Goal: Transaction & Acquisition: Purchase product/service

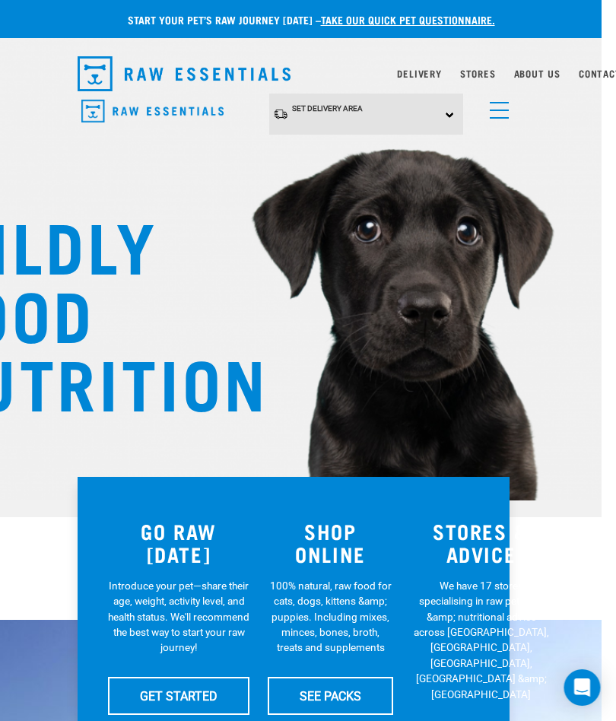
scroll to position [0, 26]
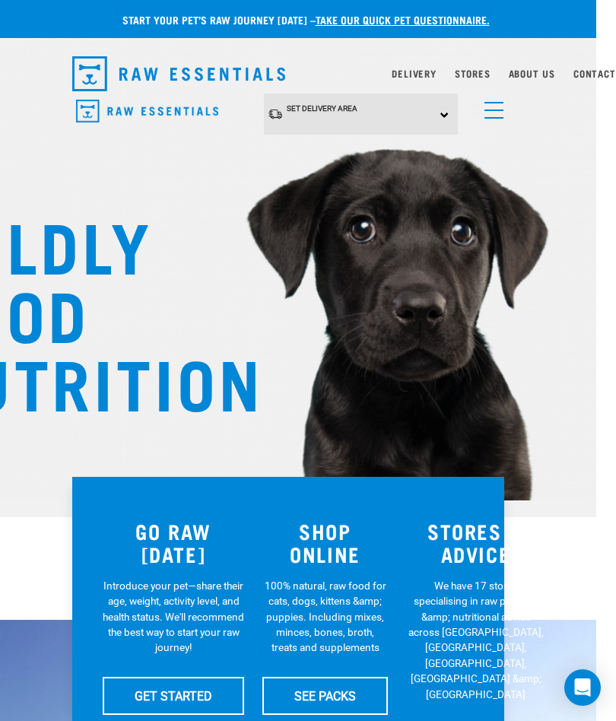
click at [495, 108] on link "menu" at bounding box center [490, 106] width 27 height 27
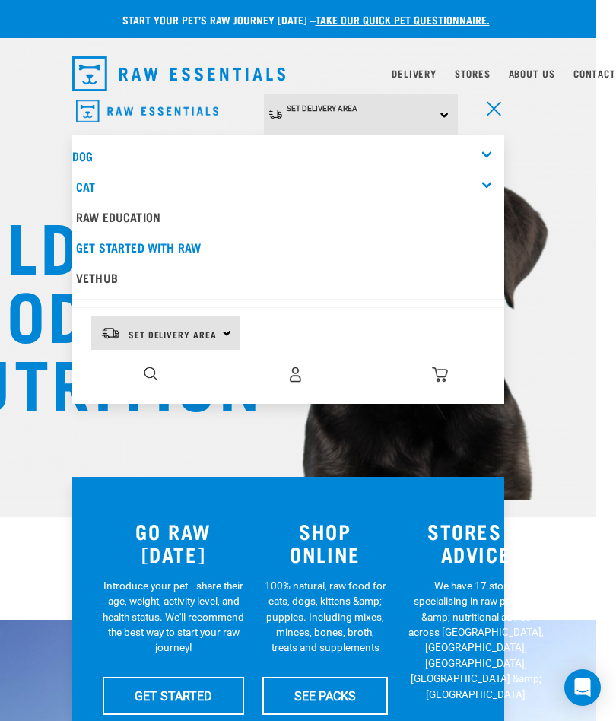
click at [72, 157] on link "Dog" at bounding box center [82, 155] width 21 height 7
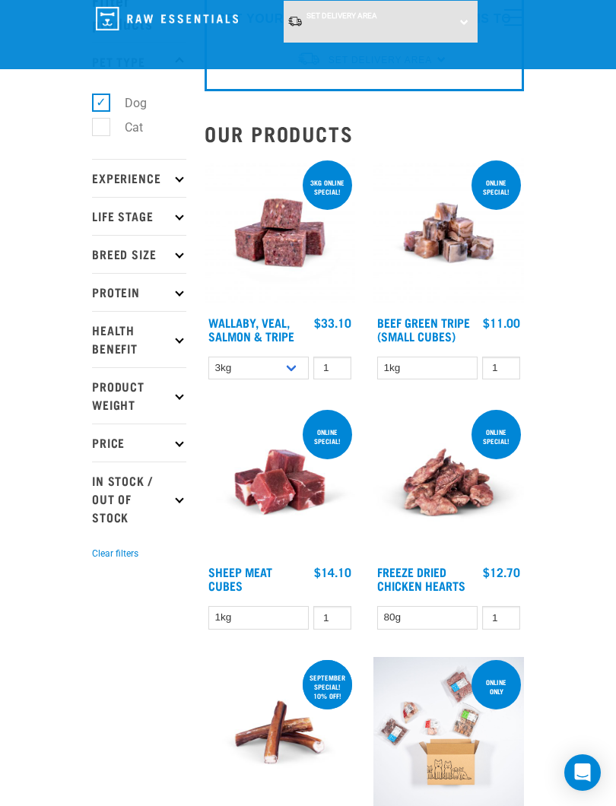
scroll to position [87, 0]
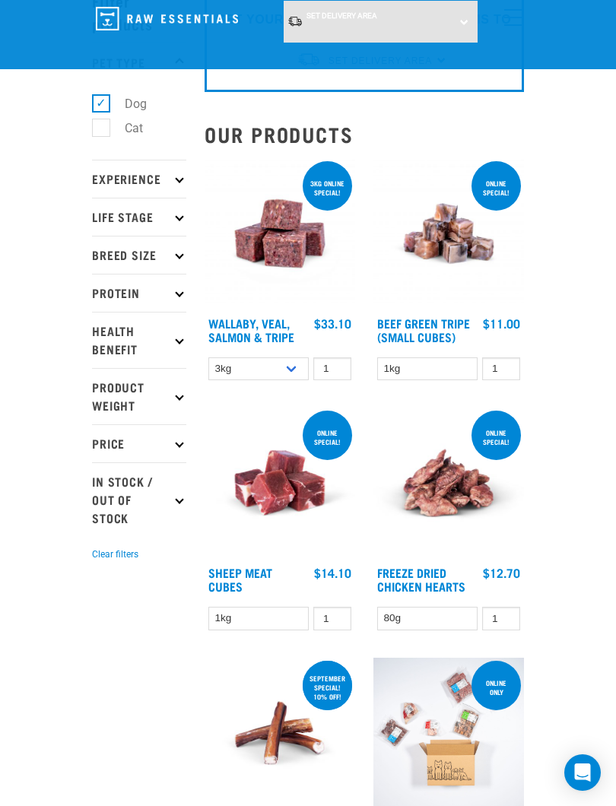
click at [469, 235] on img at bounding box center [449, 233] width 151 height 151
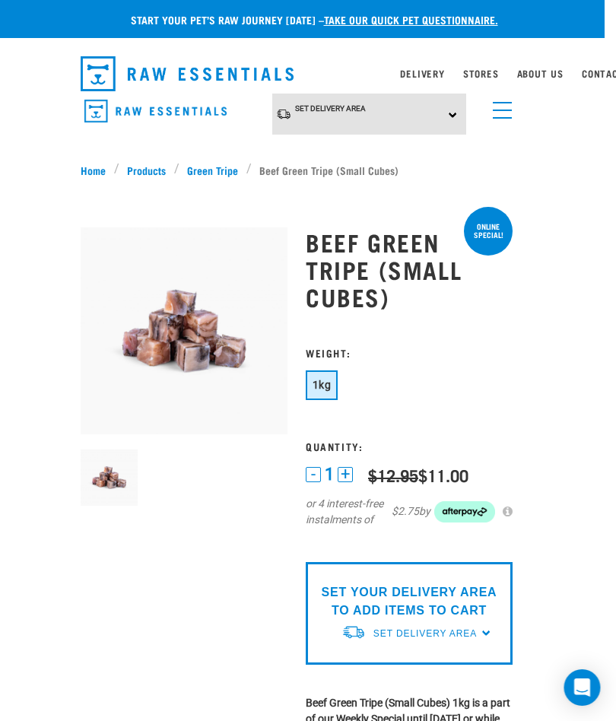
scroll to position [0, 26]
